Goal: Transaction & Acquisition: Purchase product/service

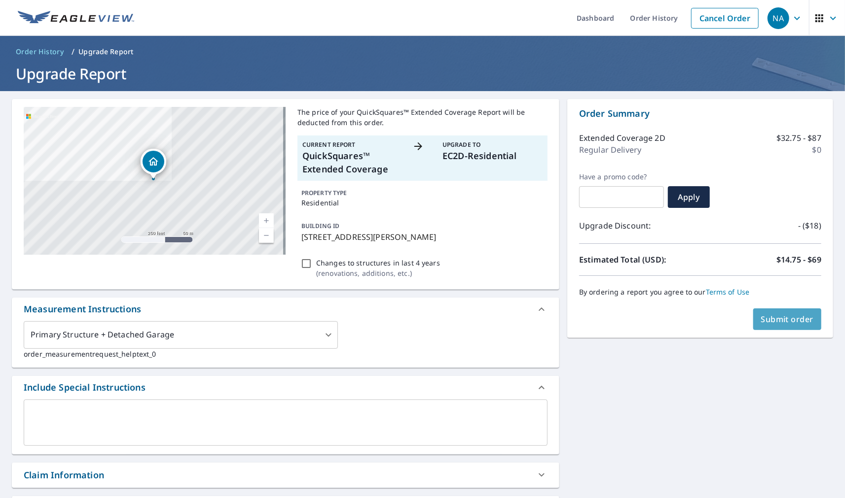
click at [776, 319] on span "Submit order" at bounding box center [787, 319] width 53 height 11
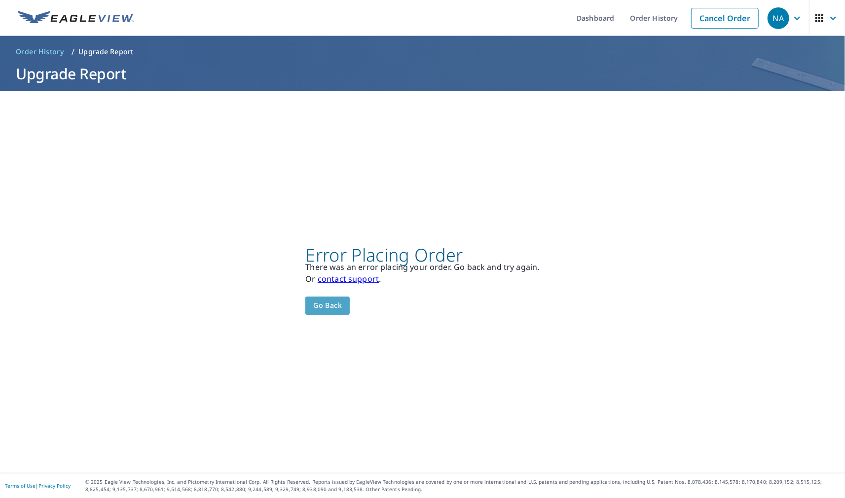
click at [318, 308] on span "Go back" at bounding box center [327, 306] width 29 height 12
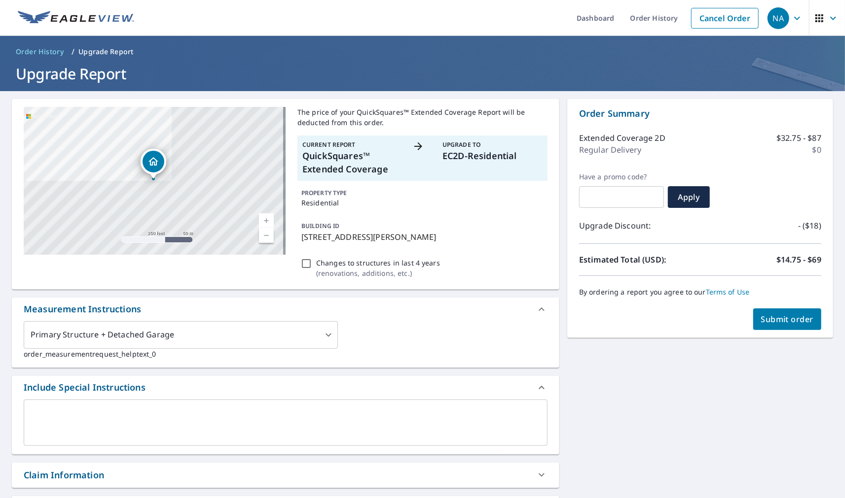
click at [783, 319] on span "Submit order" at bounding box center [787, 319] width 53 height 11
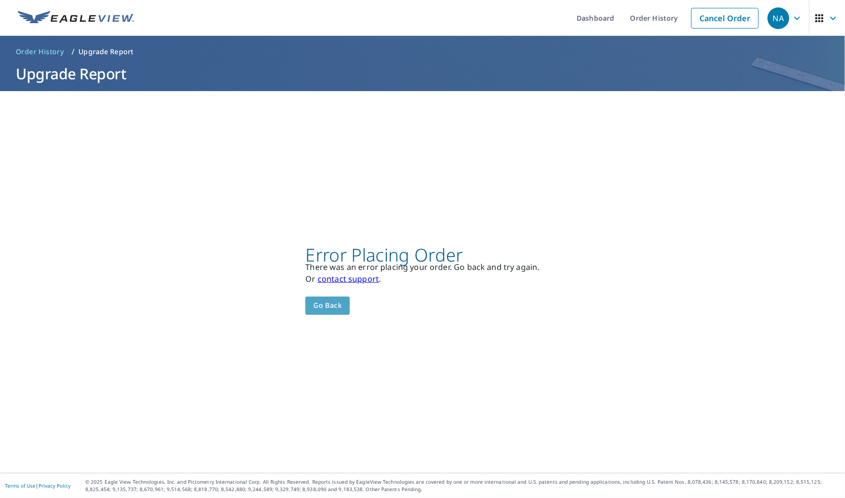
click at [321, 304] on span "Go back" at bounding box center [327, 306] width 29 height 12
